Goal: Task Accomplishment & Management: Manage account settings

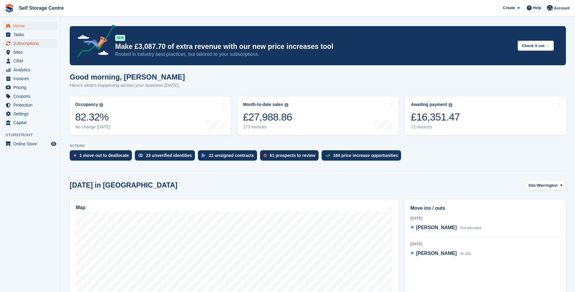
click at [32, 44] on span "Subscriptions" at bounding box center [31, 43] width 36 height 8
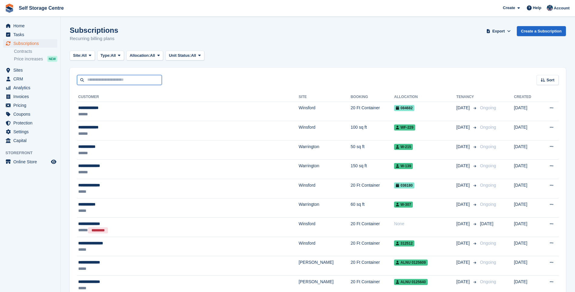
click at [106, 80] on input "text" at bounding box center [119, 80] width 85 height 10
type input "***"
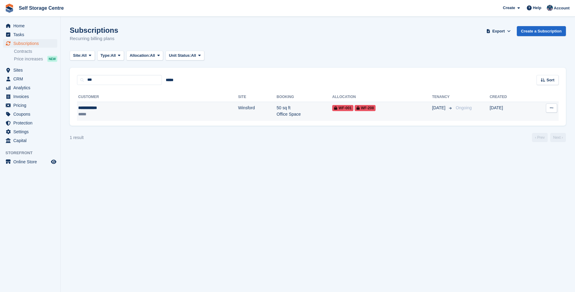
click at [101, 109] on div "**********" at bounding box center [112, 108] width 69 height 6
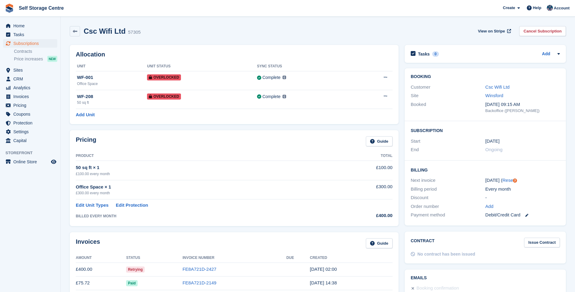
scroll to position [121, 0]
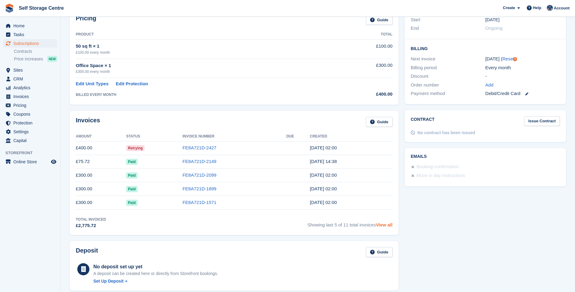
click at [390, 224] on link "View all" at bounding box center [384, 224] width 17 height 5
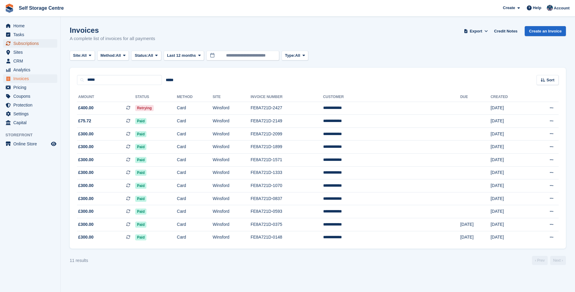
click at [29, 45] on span "Subscriptions" at bounding box center [31, 43] width 36 height 8
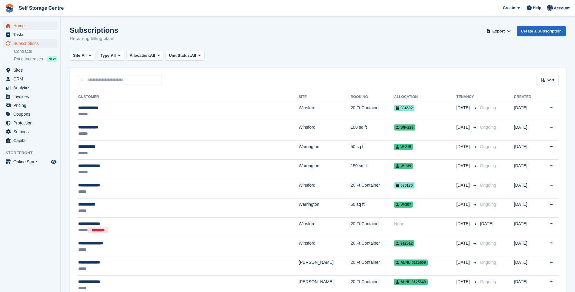
click at [15, 28] on span "Home" at bounding box center [31, 26] width 36 height 8
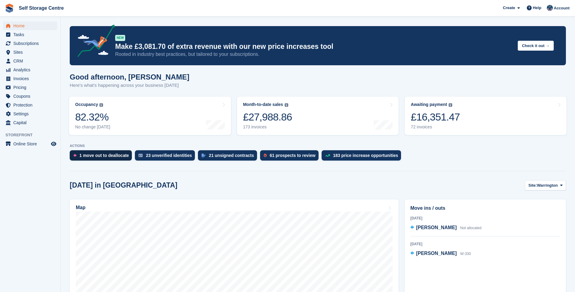
click at [102, 156] on div "1 move out to deallocate" at bounding box center [103, 155] width 49 height 5
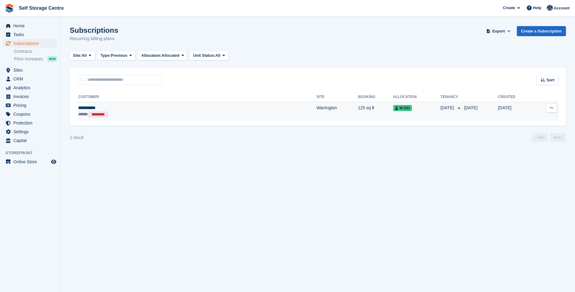
click at [84, 109] on div "**********" at bounding box center [137, 108] width 118 height 6
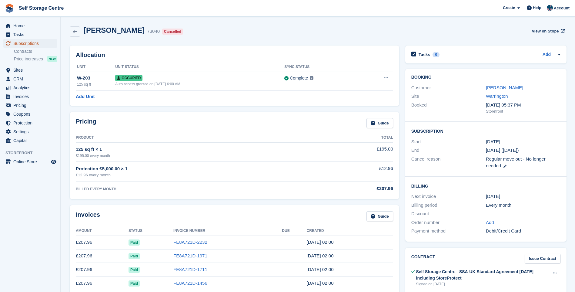
click at [22, 44] on span "Subscriptions" at bounding box center [31, 43] width 36 height 8
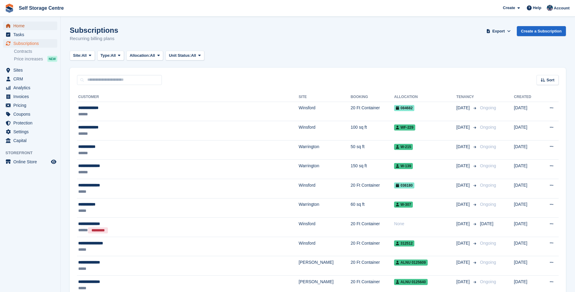
click at [27, 24] on span "Home" at bounding box center [31, 26] width 36 height 8
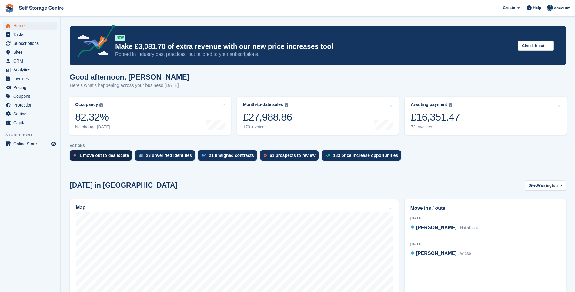
click at [103, 157] on div "1 move out to deallocate" at bounding box center [103, 155] width 49 height 5
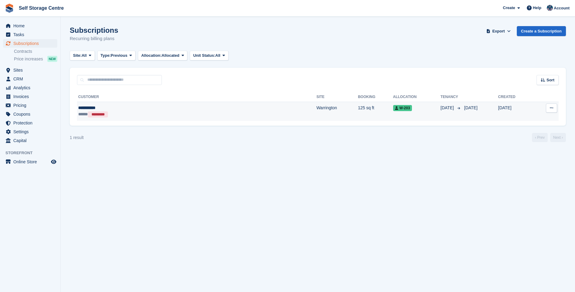
click at [83, 108] on div "**********" at bounding box center [137, 108] width 118 height 6
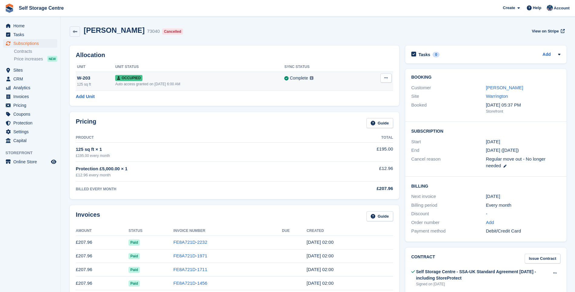
click at [87, 78] on div "W-203" at bounding box center [96, 78] width 38 height 7
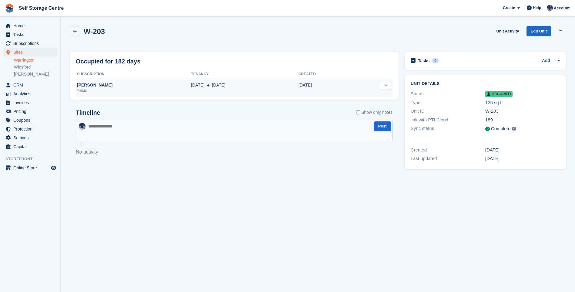
click at [385, 85] on icon at bounding box center [385, 85] width 3 height 4
click at [356, 95] on p "Deallocate" at bounding box center [361, 97] width 53 height 8
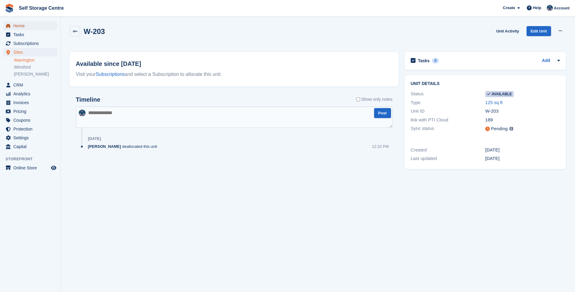
click at [19, 26] on span "Home" at bounding box center [31, 26] width 36 height 8
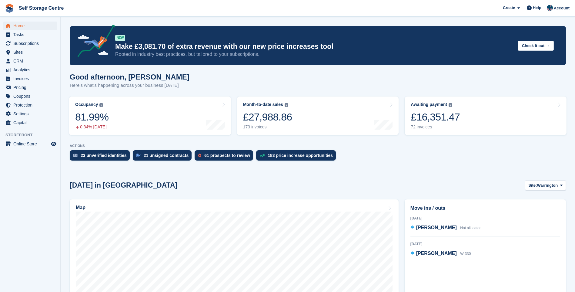
scroll to position [61, 0]
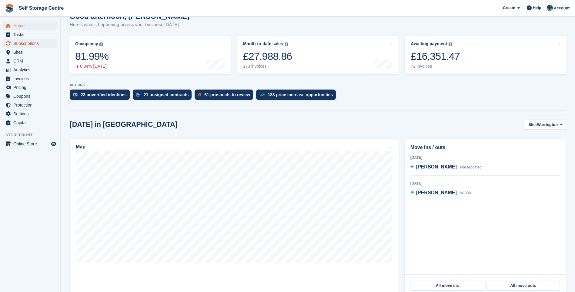
click at [19, 40] on span "Subscriptions" at bounding box center [31, 43] width 36 height 8
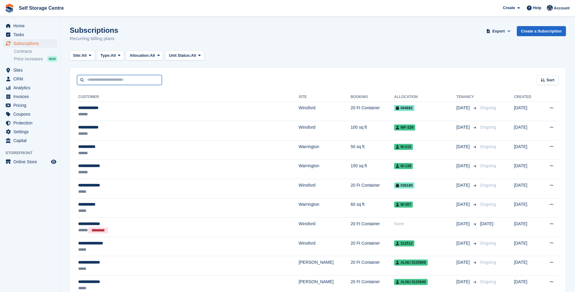
click at [102, 84] on input "text" at bounding box center [119, 80] width 85 height 10
type input "***"
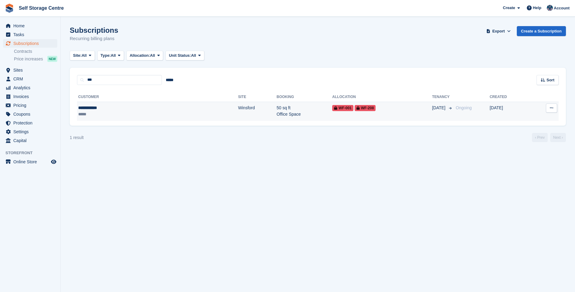
click at [113, 107] on div "**********" at bounding box center [112, 108] width 69 height 6
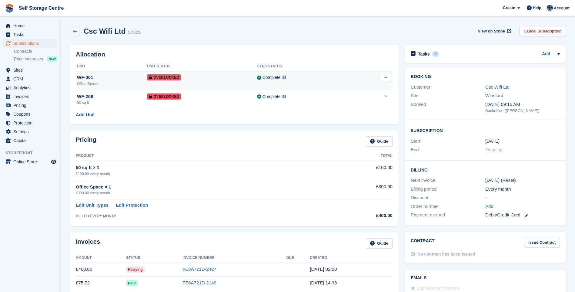
click at [389, 75] on button at bounding box center [385, 77] width 11 height 9
click at [360, 88] on p "Remove Overlock" at bounding box center [361, 89] width 53 height 8
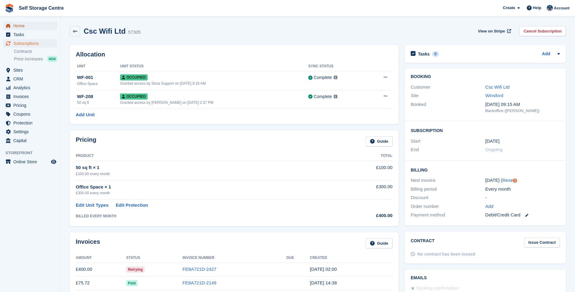
click at [19, 27] on span "Home" at bounding box center [31, 26] width 36 height 8
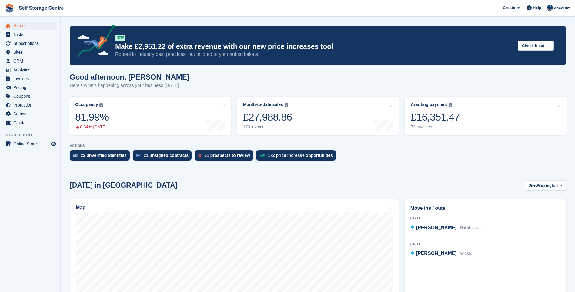
click at [444, 45] on p "Make £2,951.22 of extra revenue with our new price increases tool" at bounding box center [314, 46] width 398 height 9
click at [429, 45] on p "Make £2,951.22 of extra revenue with our new price increases tool" at bounding box center [314, 46] width 398 height 9
click at [523, 48] on button "Check it out →" at bounding box center [536, 46] width 36 height 10
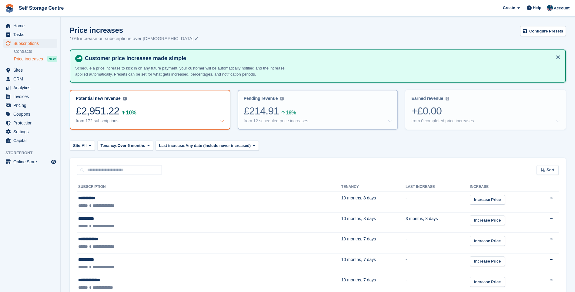
click at [323, 92] on div "Pending revenue Recurring revenue based on the 12 price increases you've set up…" at bounding box center [317, 109] width 159 height 38
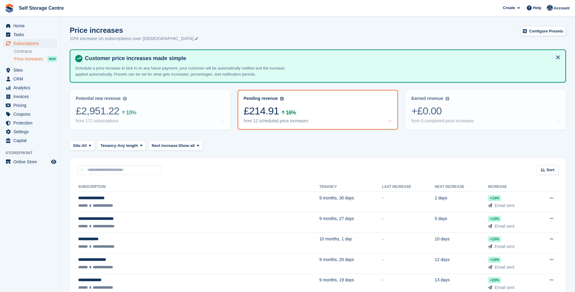
click at [326, 106] on div "£214.91 16%" at bounding box center [318, 111] width 148 height 12
click at [27, 28] on span "Home" at bounding box center [31, 26] width 36 height 8
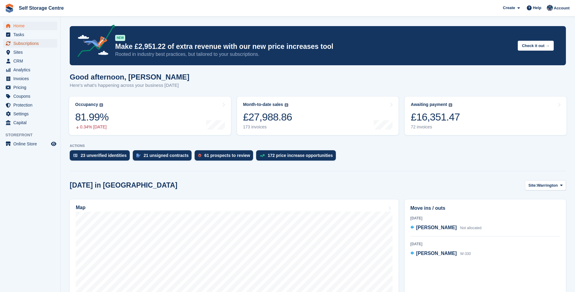
click at [31, 42] on span "Subscriptions" at bounding box center [31, 43] width 36 height 8
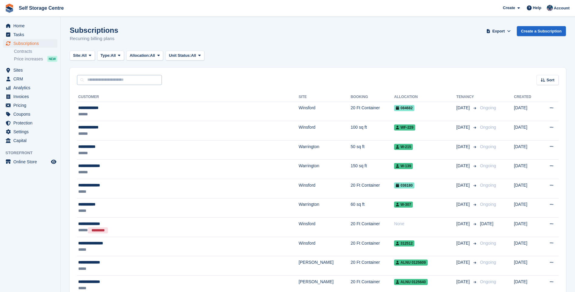
drag, startPoint x: 132, startPoint y: 73, endPoint x: 128, endPoint y: 76, distance: 5.6
click at [132, 73] on div "Sort Sort by Customer name Date created Move in date Move out date Created (old…" at bounding box center [318, 76] width 496 height 17
click at [126, 78] on input "text" at bounding box center [119, 80] width 85 height 10
type input "****"
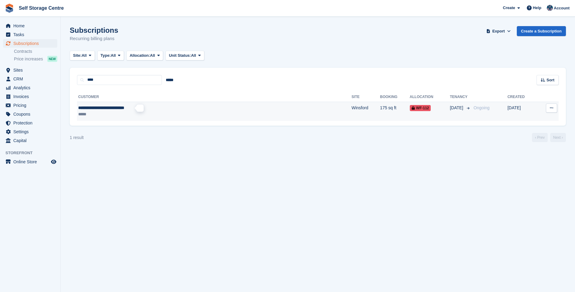
click at [121, 110] on span "**********" at bounding box center [101, 107] width 46 height 4
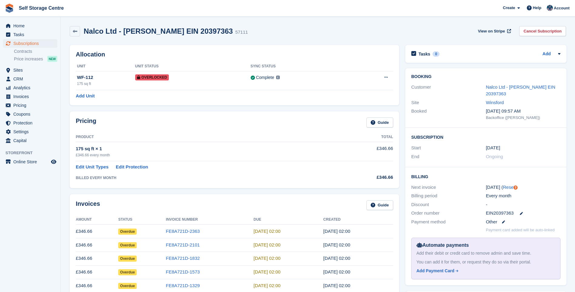
scroll to position [30, 0]
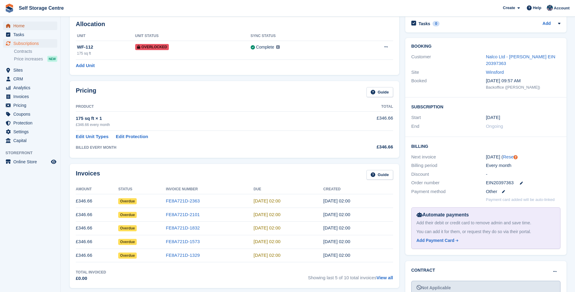
click at [34, 29] on span "Home" at bounding box center [31, 26] width 36 height 8
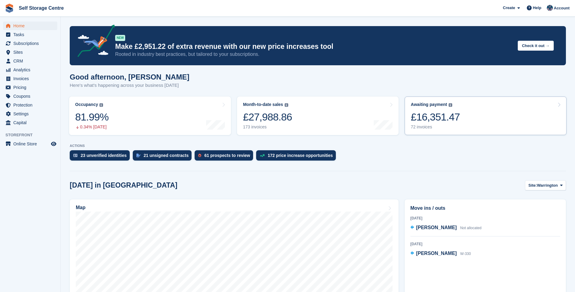
click at [441, 118] on div "£16,351.47" at bounding box center [435, 117] width 49 height 12
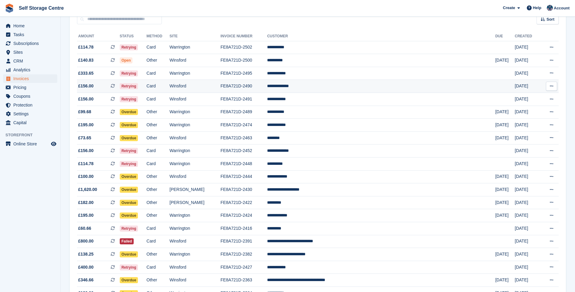
scroll to position [30, 0]
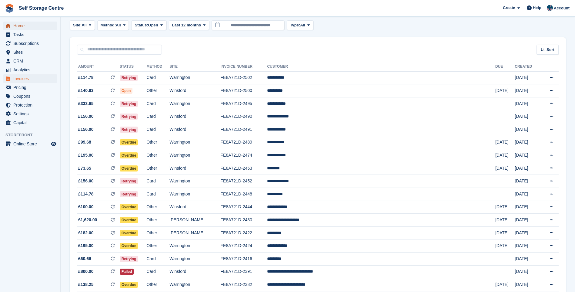
click at [25, 27] on span "Home" at bounding box center [31, 26] width 36 height 8
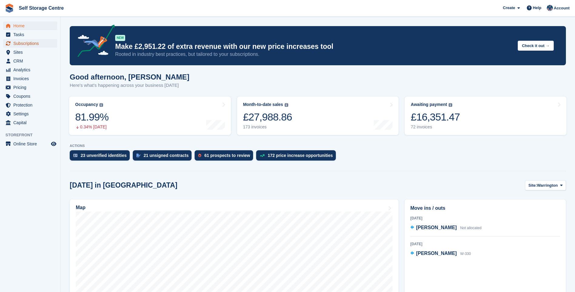
click at [31, 44] on span "Subscriptions" at bounding box center [31, 43] width 36 height 8
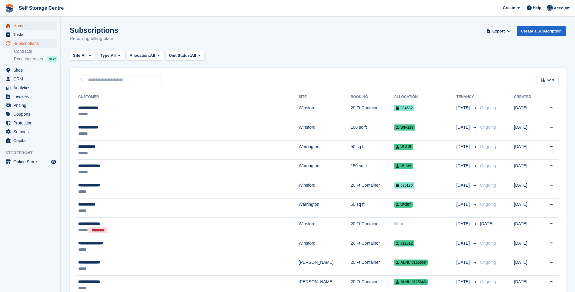
click at [20, 27] on span "Home" at bounding box center [31, 26] width 36 height 8
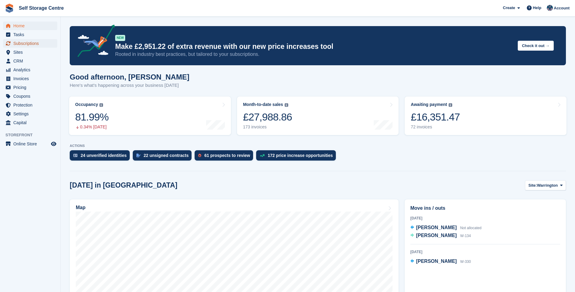
click at [36, 43] on span "Subscriptions" at bounding box center [31, 43] width 36 height 8
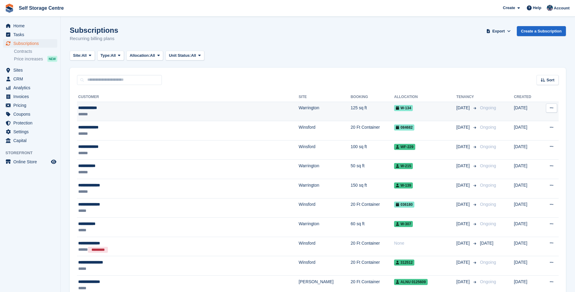
click at [132, 109] on div "**********" at bounding box center [152, 108] width 148 height 6
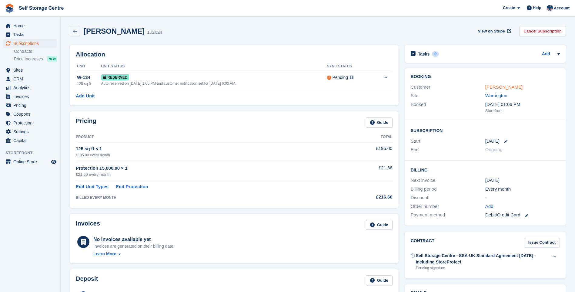
click at [498, 88] on link "[PERSON_NAME]" at bounding box center [503, 86] width 37 height 5
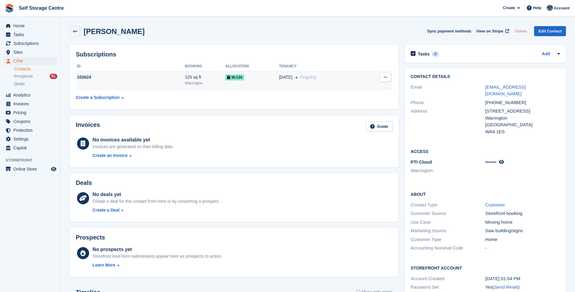
click at [387, 78] on icon at bounding box center [385, 77] width 3 height 4
click at [309, 130] on div "Invoices Guide" at bounding box center [234, 128] width 317 height 14
click at [22, 27] on span "Home" at bounding box center [31, 26] width 36 height 8
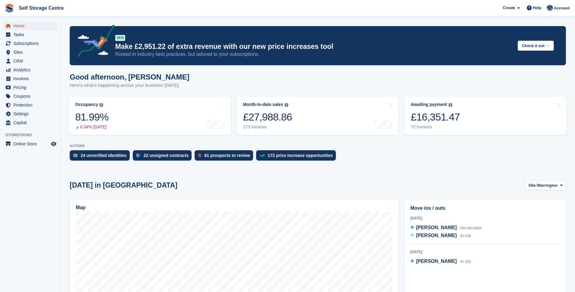
click at [25, 25] on span "Home" at bounding box center [31, 26] width 36 height 8
click at [429, 122] on div "£16,351.47" at bounding box center [435, 117] width 49 height 12
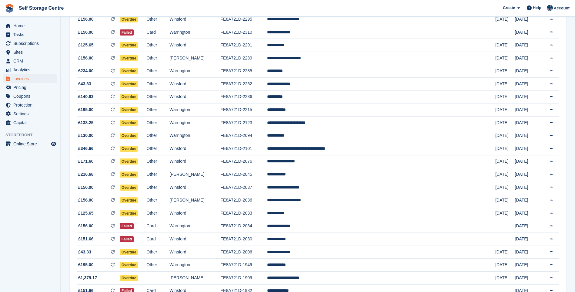
scroll to position [485, 0]
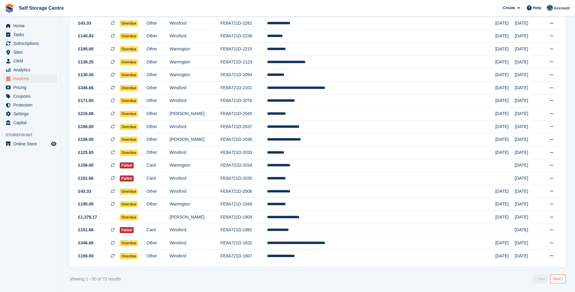
click at [559, 279] on link "Next ›" at bounding box center [558, 278] width 16 height 9
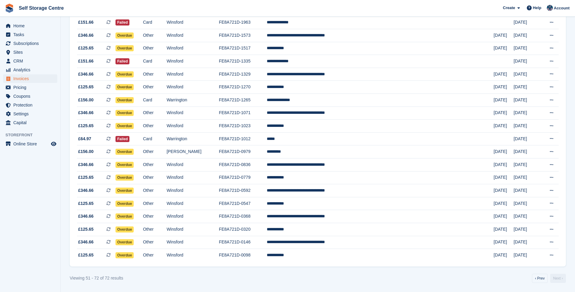
scroll to position [33, 0]
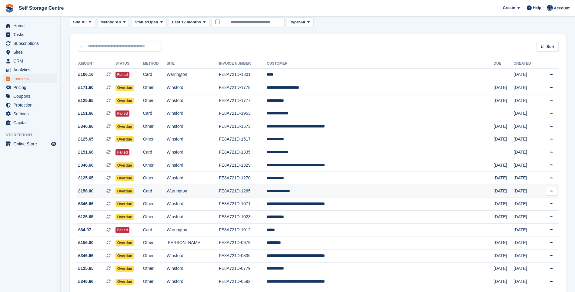
click at [315, 191] on td "**********" at bounding box center [380, 191] width 227 height 13
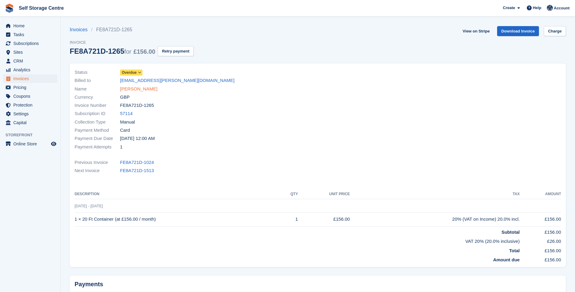
click at [150, 88] on link "[PERSON_NAME]" at bounding box center [138, 88] width 37 height 7
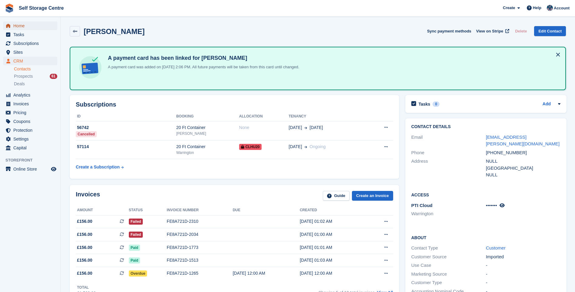
click at [29, 28] on span "Home" at bounding box center [31, 26] width 36 height 8
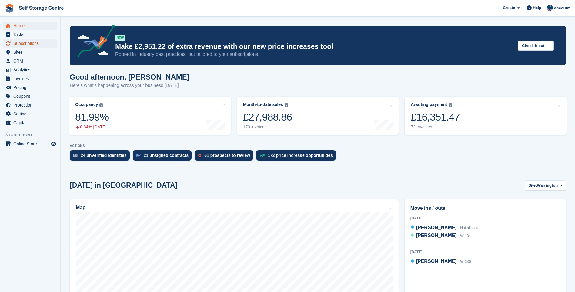
click at [37, 43] on span "Subscriptions" at bounding box center [31, 43] width 36 height 8
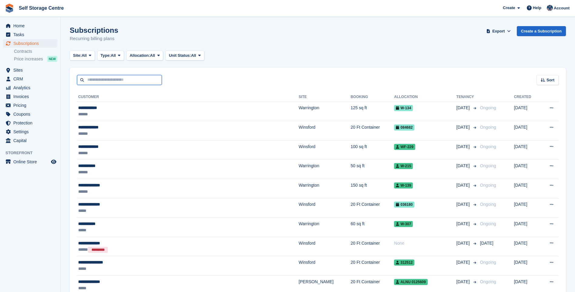
click at [134, 80] on input "text" at bounding box center [119, 80] width 85 height 10
type input "******"
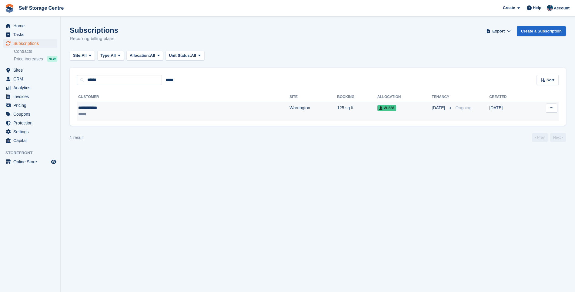
click at [107, 112] on div "*****" at bounding box center [123, 114] width 91 height 6
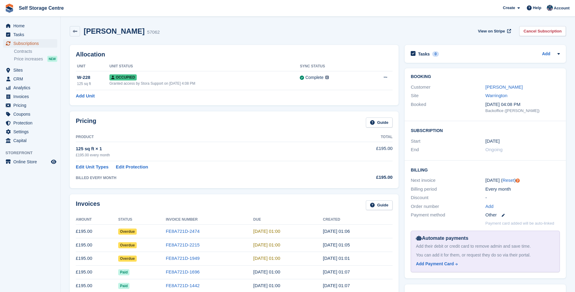
click at [17, 42] on span "Subscriptions" at bounding box center [31, 43] width 36 height 8
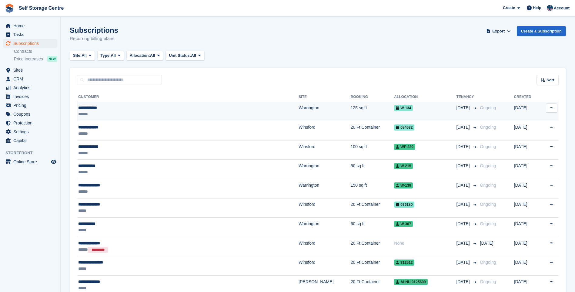
click at [124, 110] on div "**********" at bounding box center [152, 108] width 148 height 6
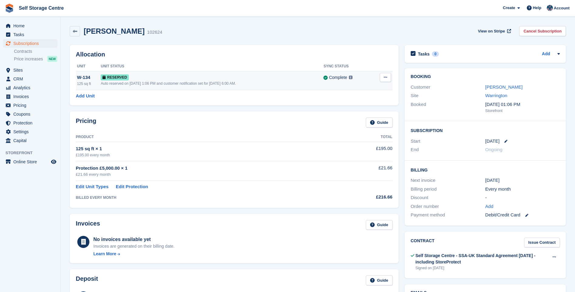
click at [381, 77] on button at bounding box center [385, 77] width 11 height 9
click at [368, 88] on p "Grant Early Access" at bounding box center [361, 89] width 53 height 8
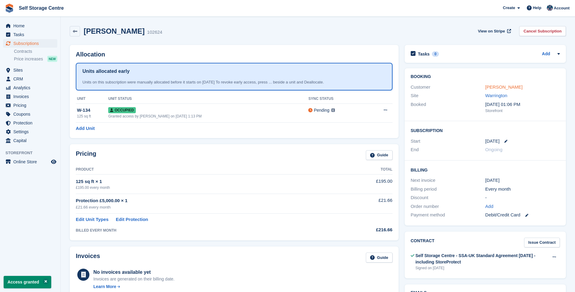
click at [496, 86] on link "[PERSON_NAME]" at bounding box center [503, 86] width 37 height 5
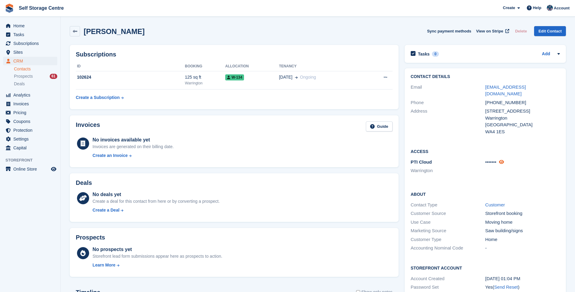
click at [504, 159] on icon at bounding box center [501, 161] width 5 height 5
click at [22, 27] on span "Home" at bounding box center [31, 26] width 36 height 8
